Goal: Task Accomplishment & Management: Use online tool/utility

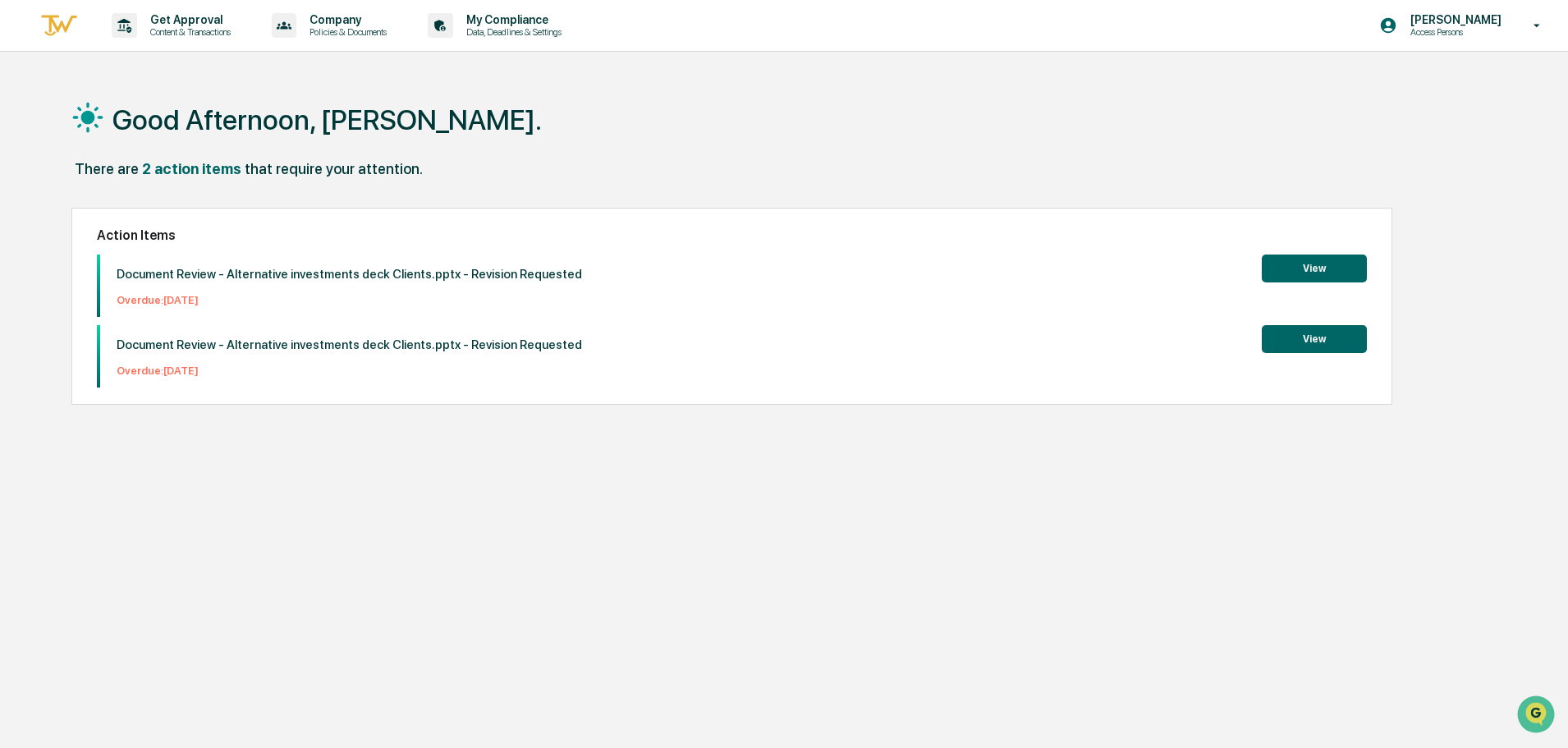
click at [1309, 276] on button "View" at bounding box center [1314, 269] width 105 height 28
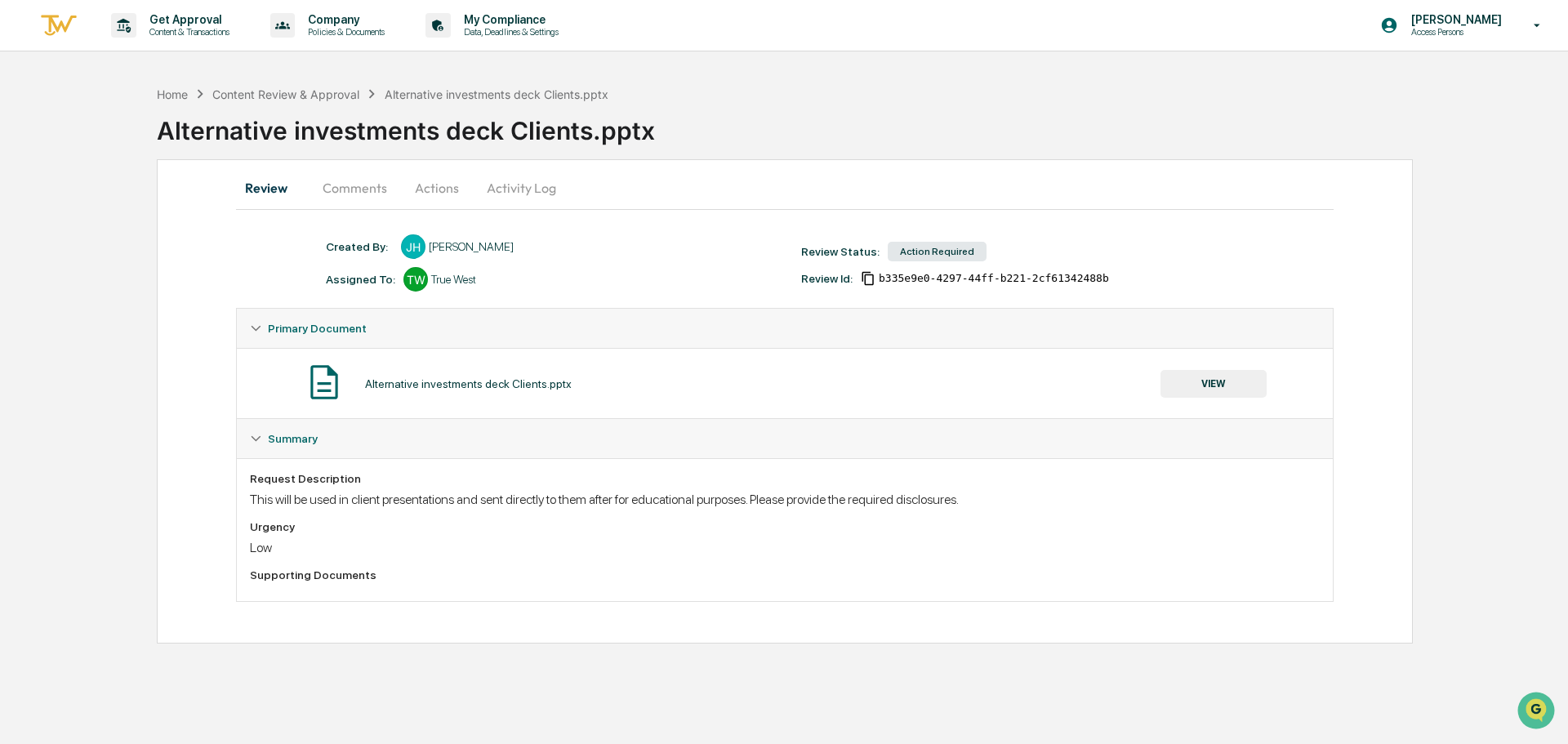
click at [1208, 388] on button "VIEW" at bounding box center [1214, 384] width 107 height 28
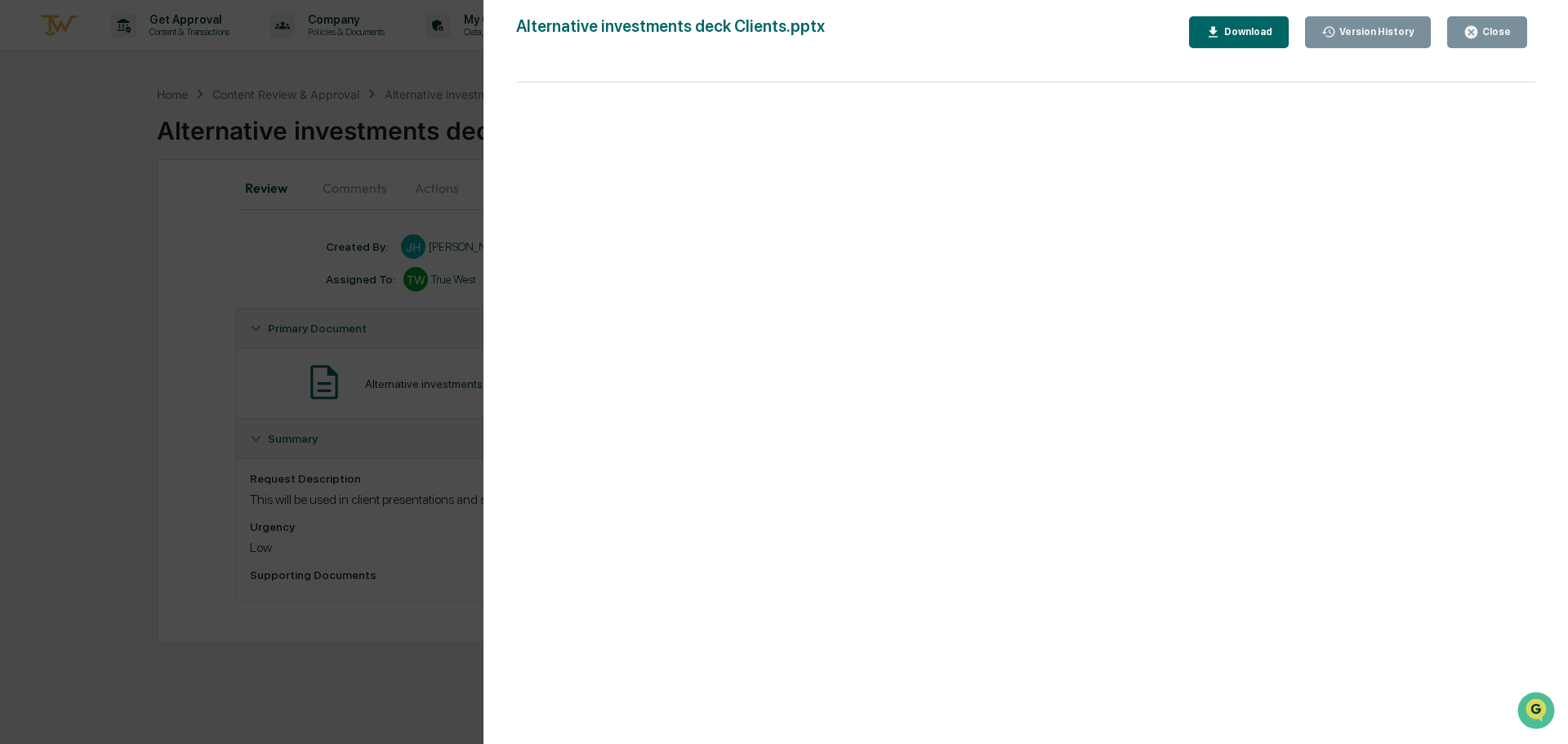
click at [1423, 34] on button "Version History" at bounding box center [1368, 32] width 127 height 31
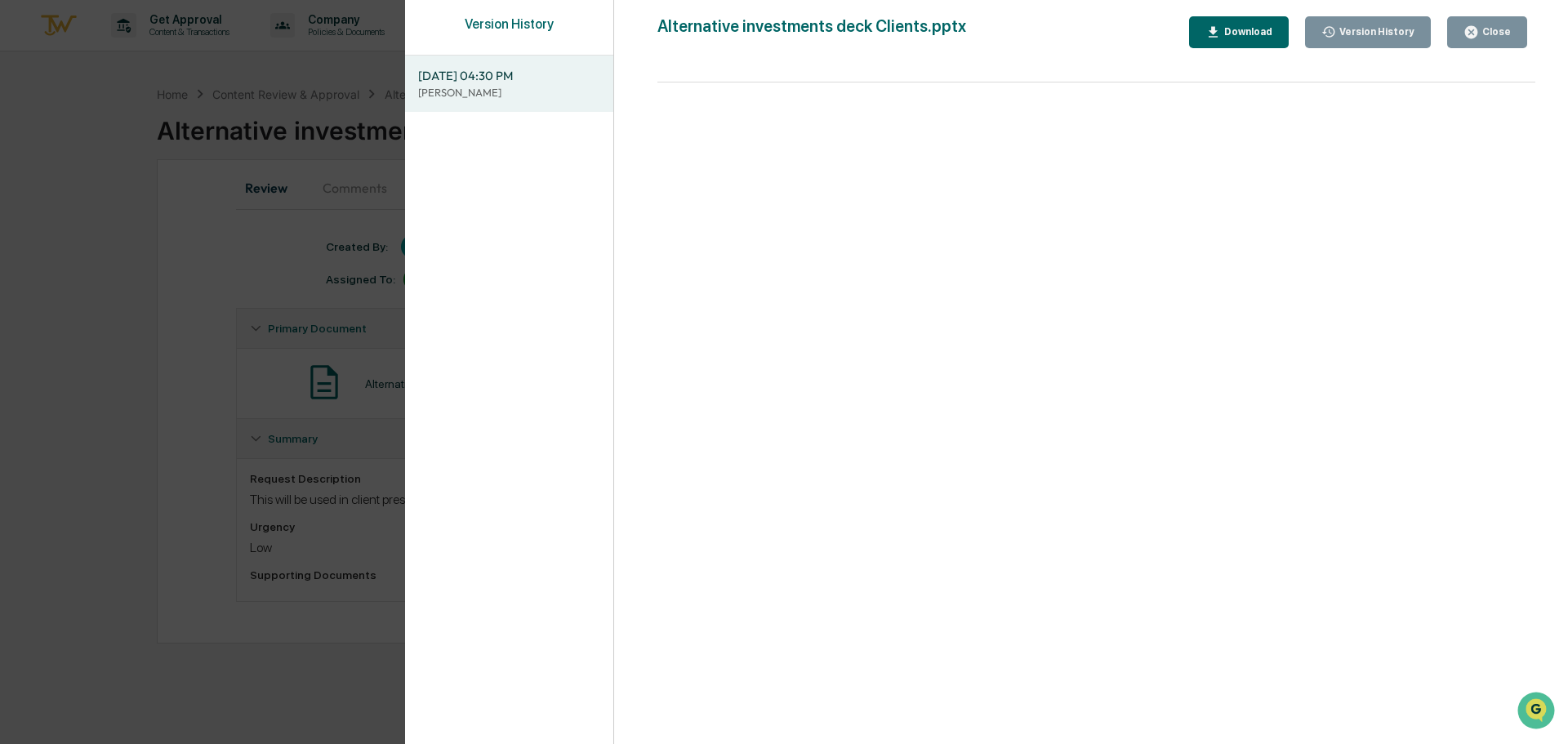
click at [1475, 26] on icon "button" at bounding box center [1471, 32] width 12 height 12
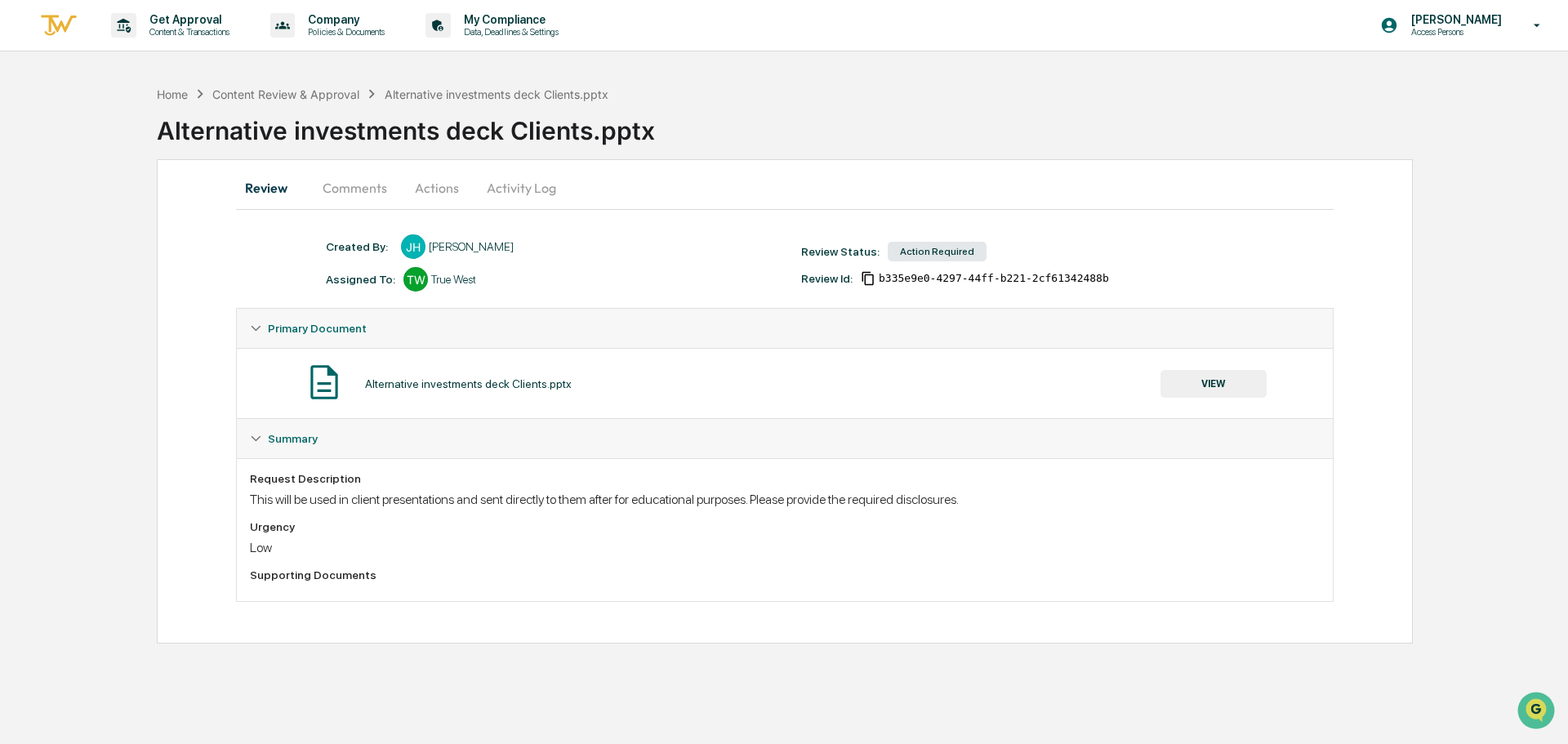
click at [461, 183] on button "Actions" at bounding box center [437, 188] width 73 height 39
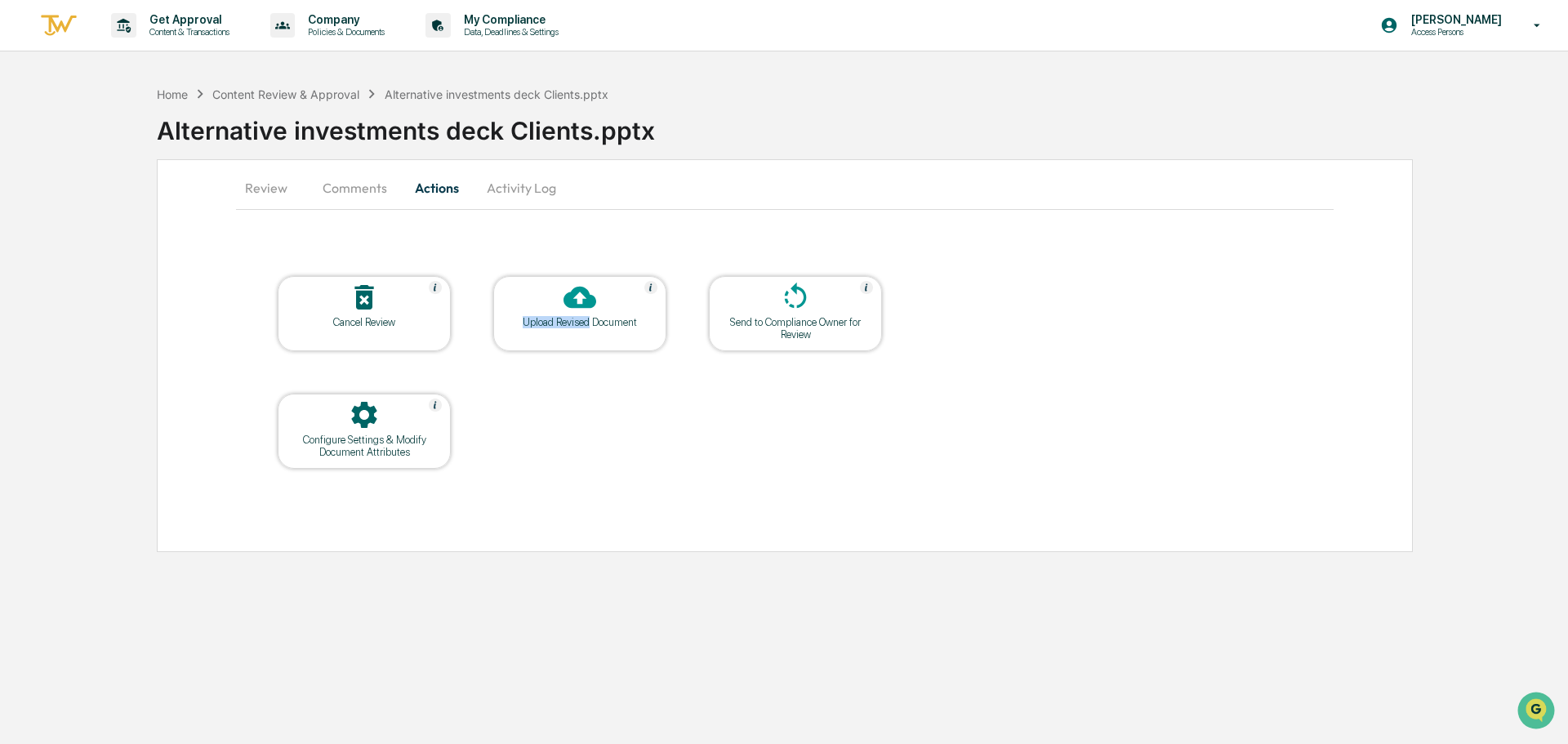
click at [587, 316] on div "Upload Revised Document" at bounding box center [580, 313] width 173 height 75
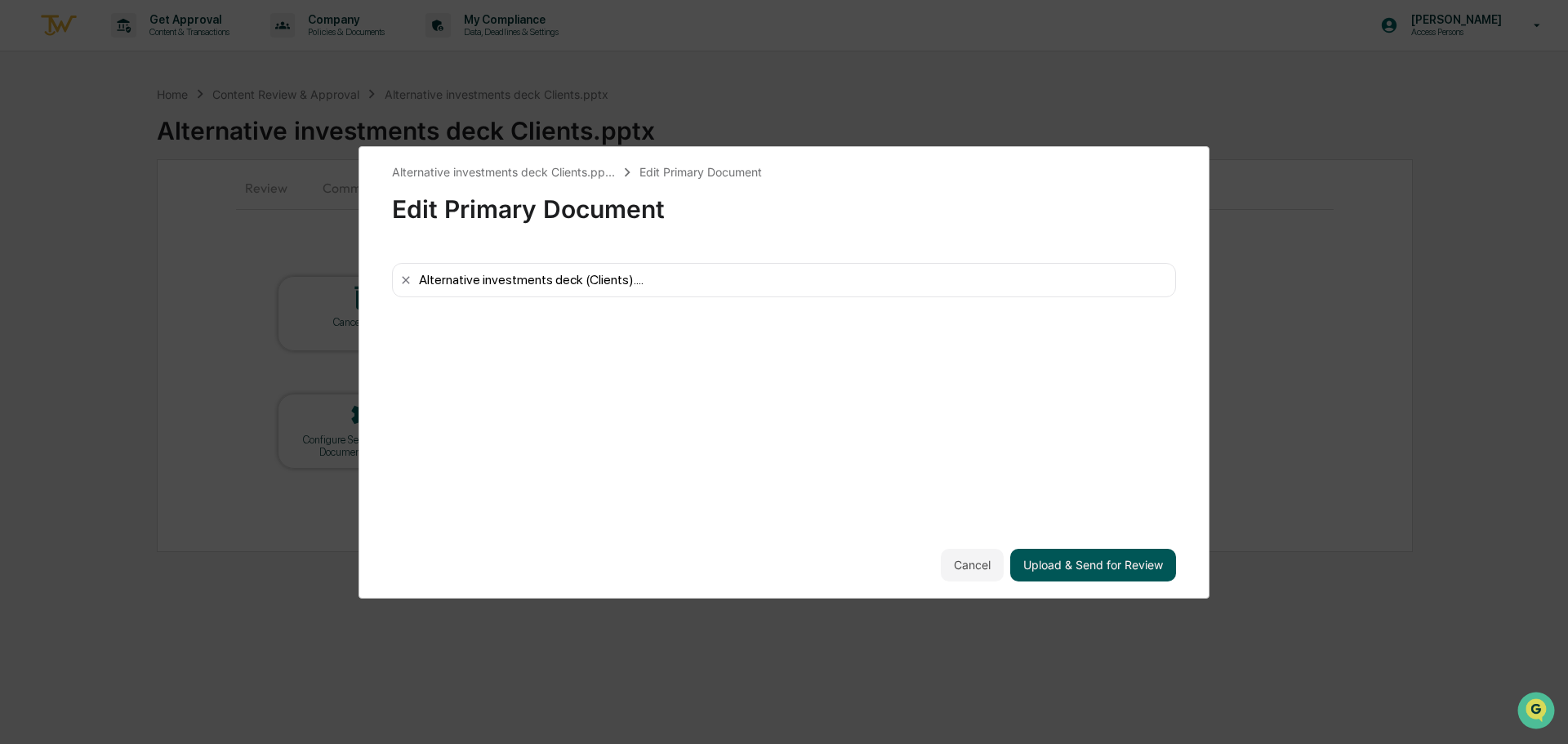
click at [1123, 555] on button "Upload & Send for Review" at bounding box center [1093, 565] width 166 height 32
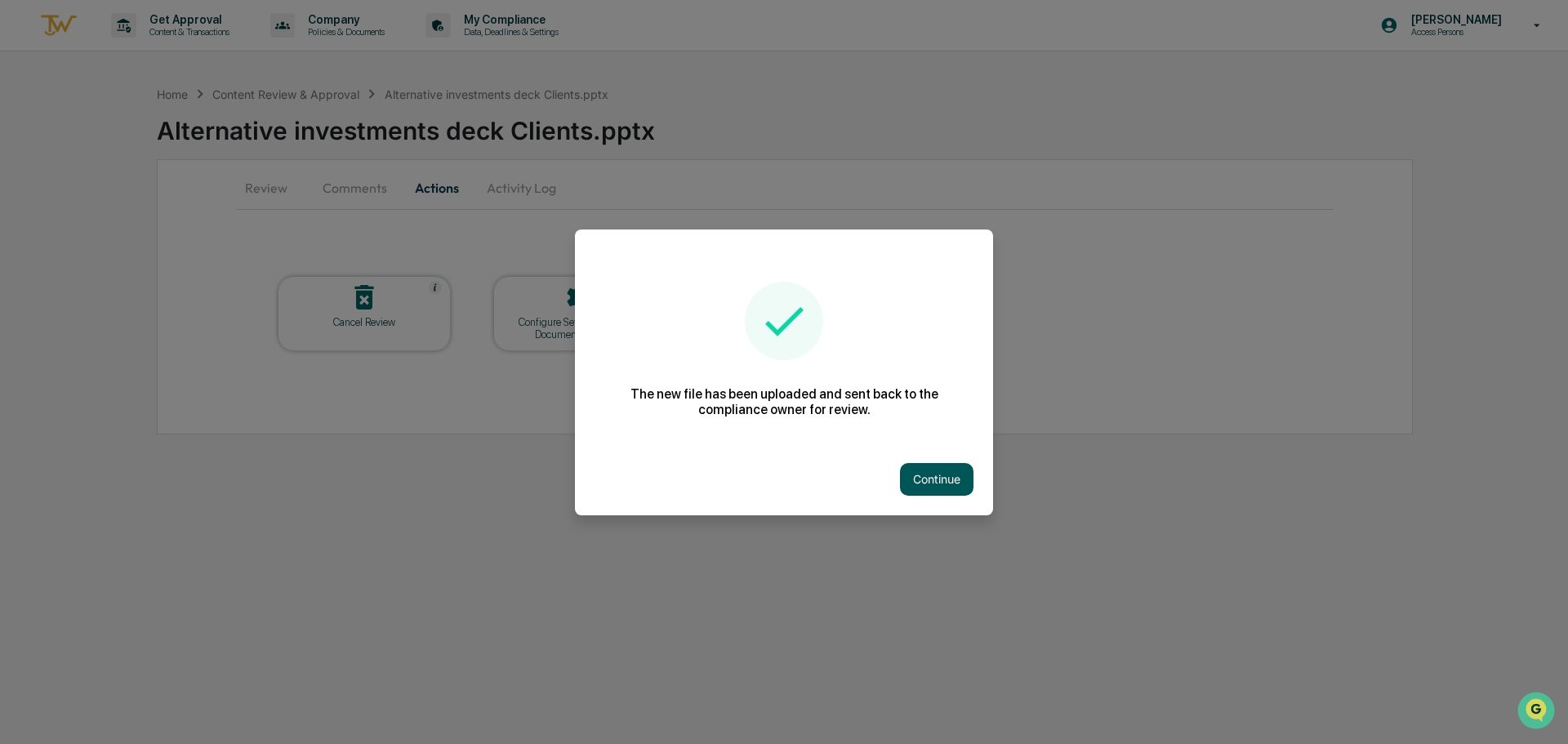
click at [946, 494] on button "Continue" at bounding box center [937, 479] width 73 height 32
